Goal: Information Seeking & Learning: Learn about a topic

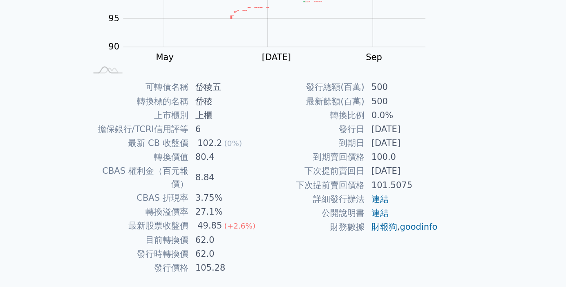
scroll to position [90, 0]
click at [439, 185] on div "可轉債列表 › 33035 岱稜五 33035 岱稜五 可轉債詳細資訊 Zoom Out 100 90 92 94 115 110 100 105 95 85…" at bounding box center [283, 113] width 314 height 369
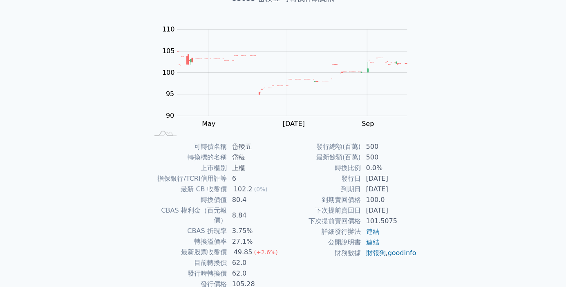
scroll to position [63, 0]
click at [81, 152] on div "可轉債列表 財務數據 可轉債列表 財務數據 登入／註冊 登入／註冊 可轉債列表 › 33035 岱稜五 33035 岱稜五 可轉債詳細資訊 Zoom Out …" at bounding box center [283, 131] width 566 height 388
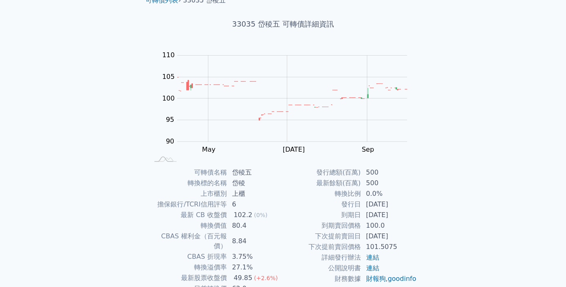
scroll to position [37, 0]
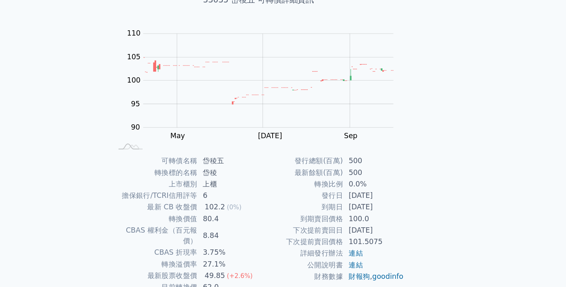
scroll to position [61, 0]
